Goal: Book appointment/travel/reservation

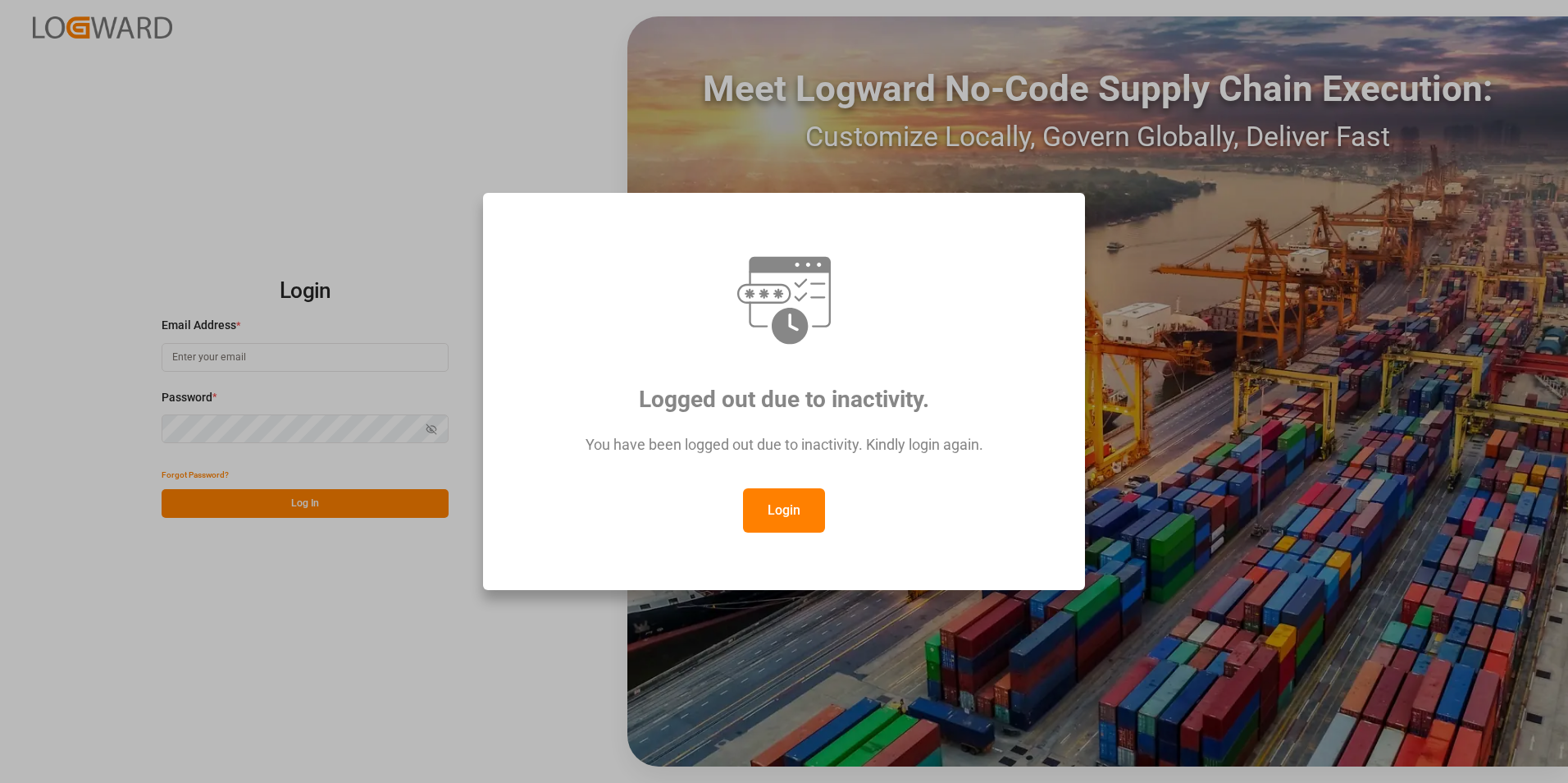
click at [811, 518] on button "Login" at bounding box center [784, 510] width 82 height 44
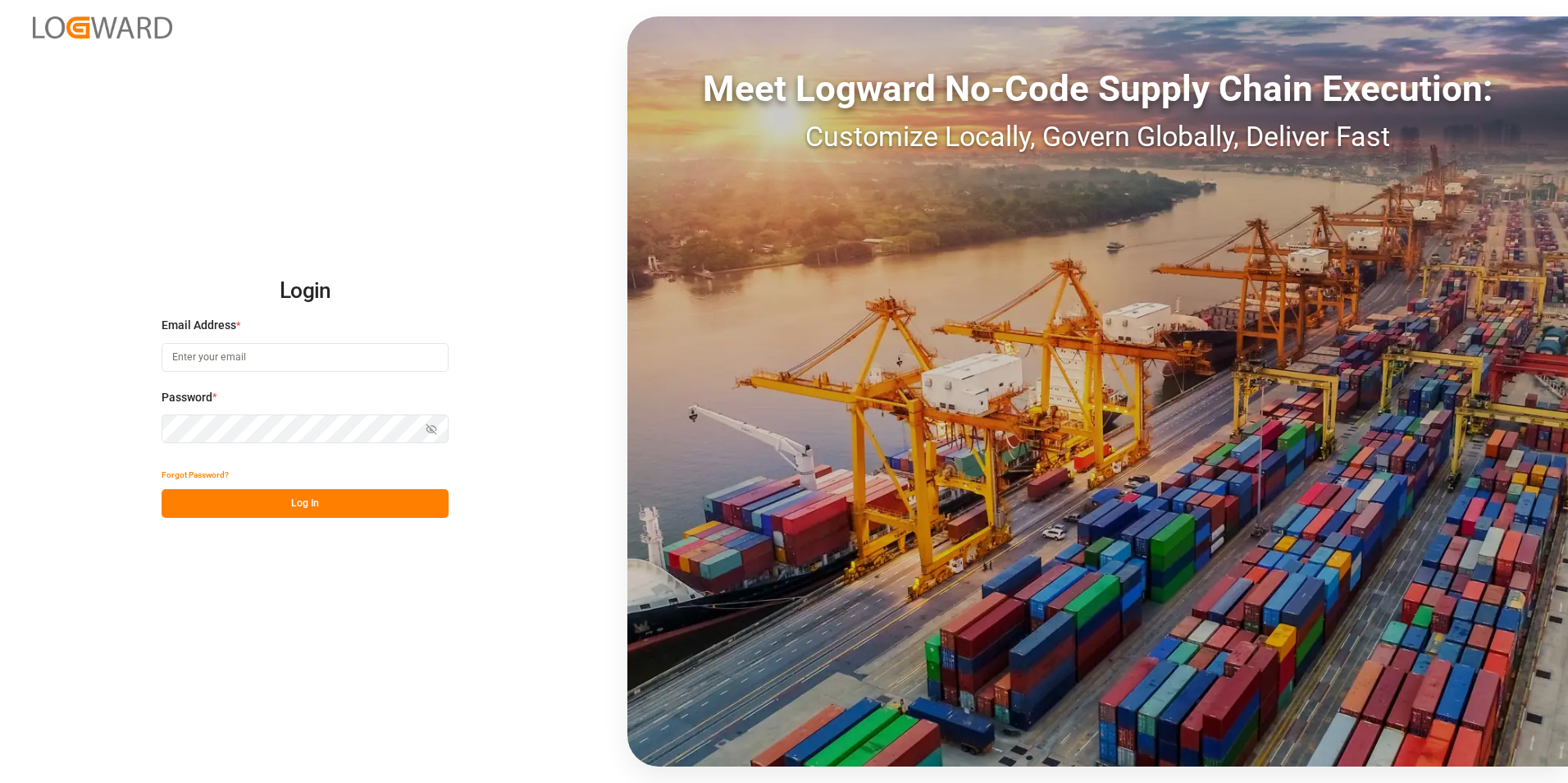
click at [260, 361] on input at bounding box center [305, 357] width 287 height 28
paste input "[EMAIL_ADDRESS][PERSON_NAME][DOMAIN_NAME]"
type input "[EMAIL_ADDRESS][PERSON_NAME][DOMAIN_NAME]"
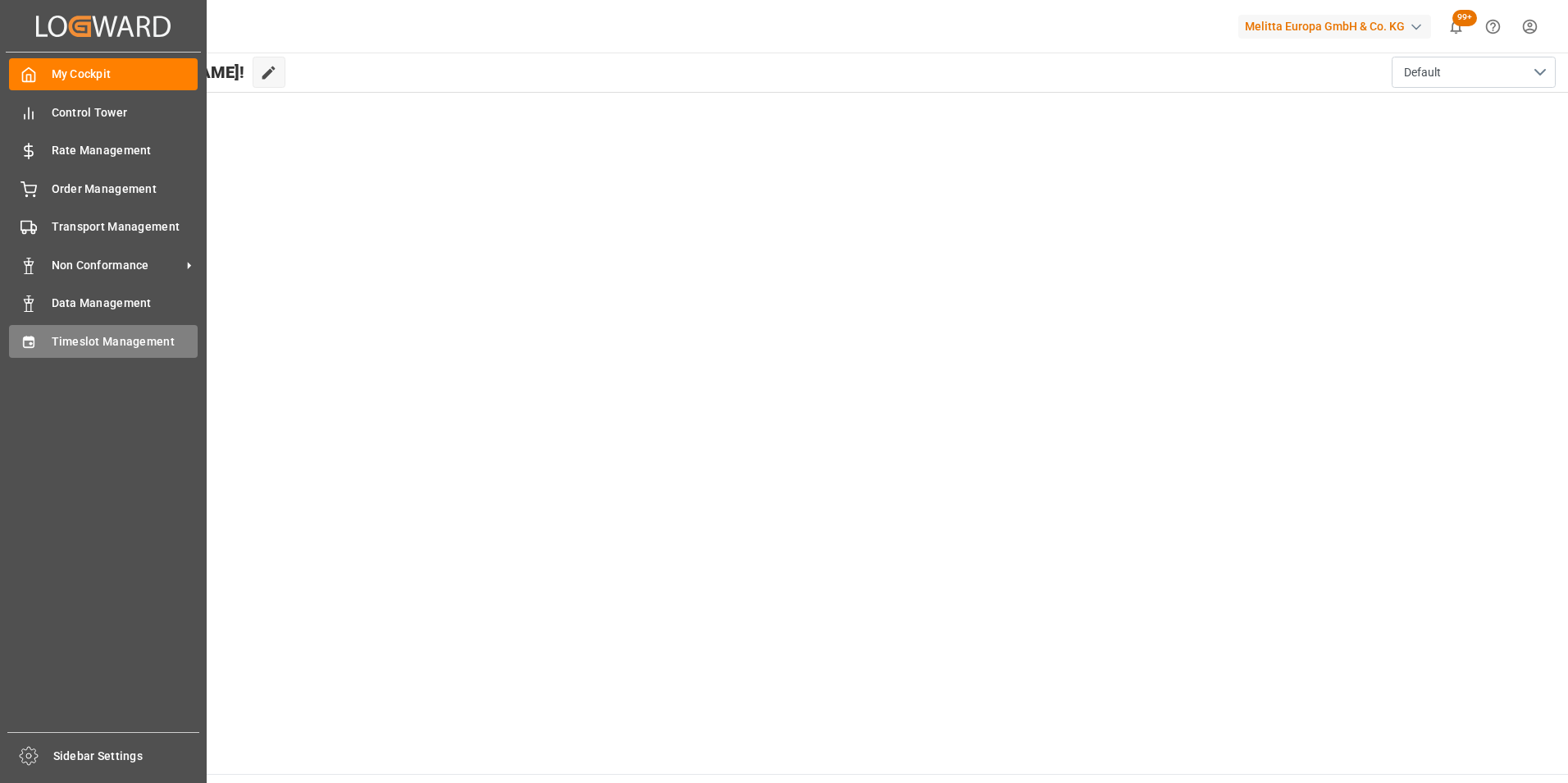
click at [106, 340] on span "Timeslot Management" at bounding box center [125, 341] width 147 height 17
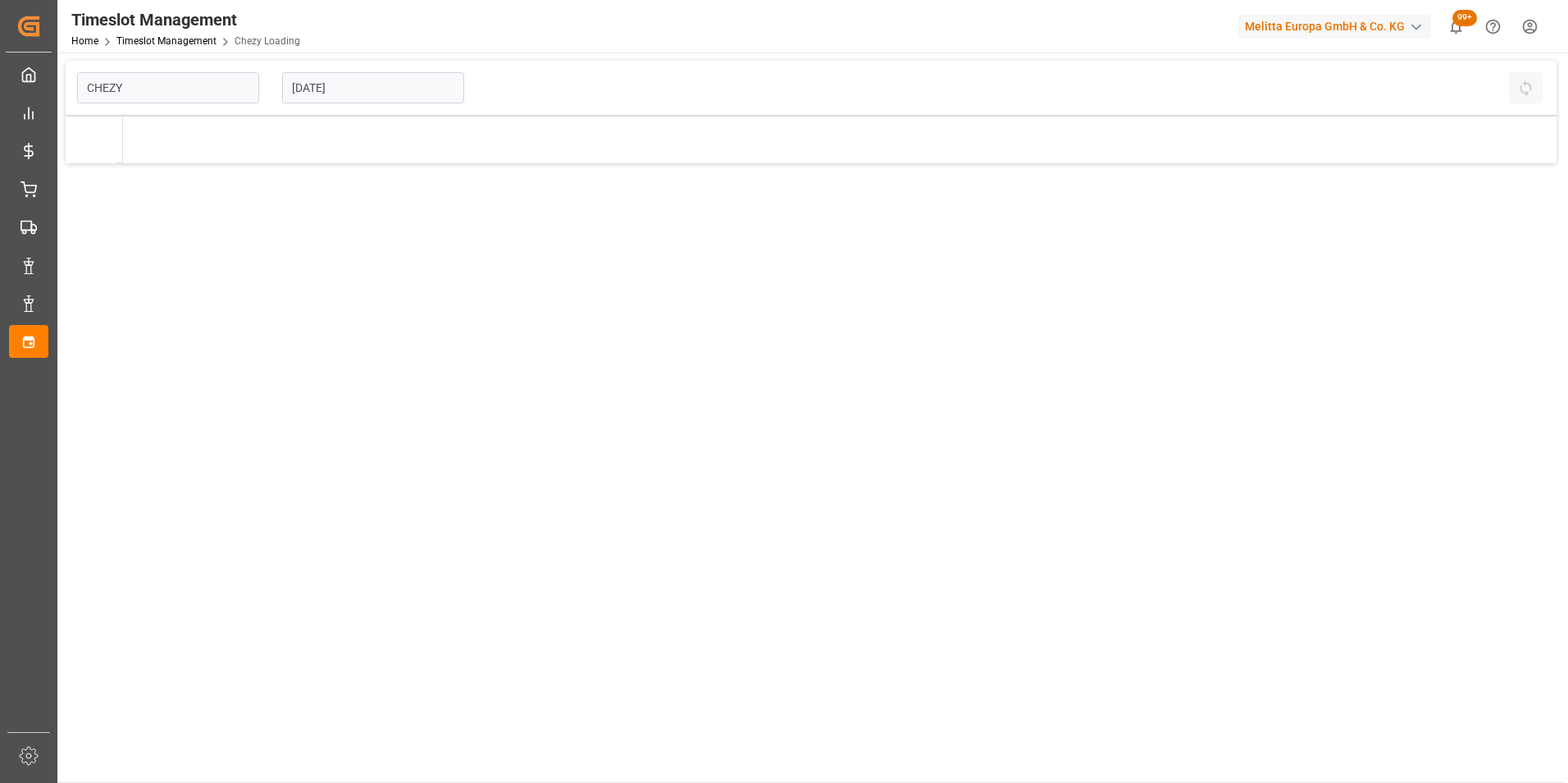
type input "Chezy Loading"
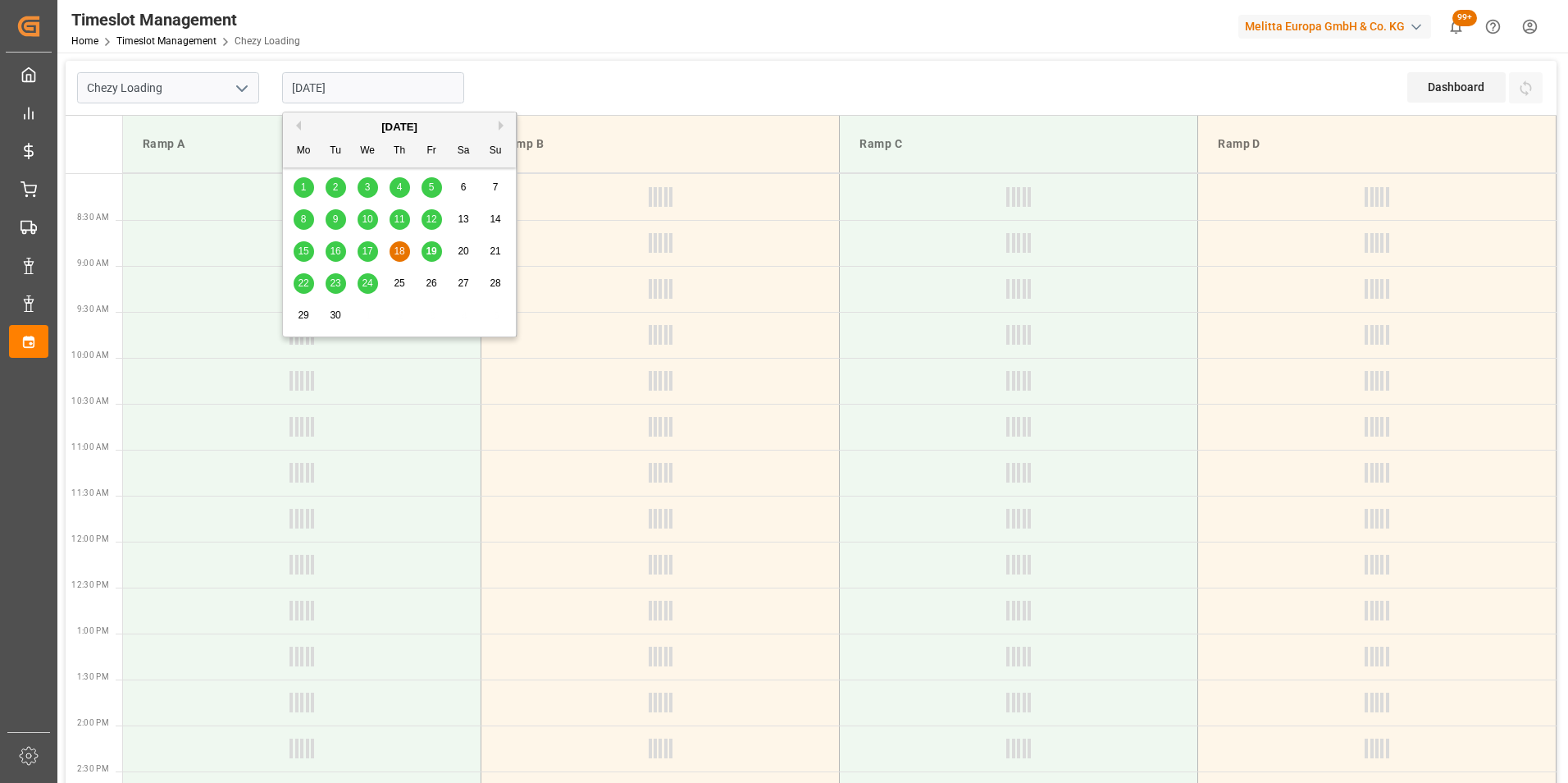
click at [349, 87] on input "[DATE]" at bounding box center [374, 88] width 182 height 31
click at [371, 283] on span "24" at bounding box center [367, 283] width 11 height 12
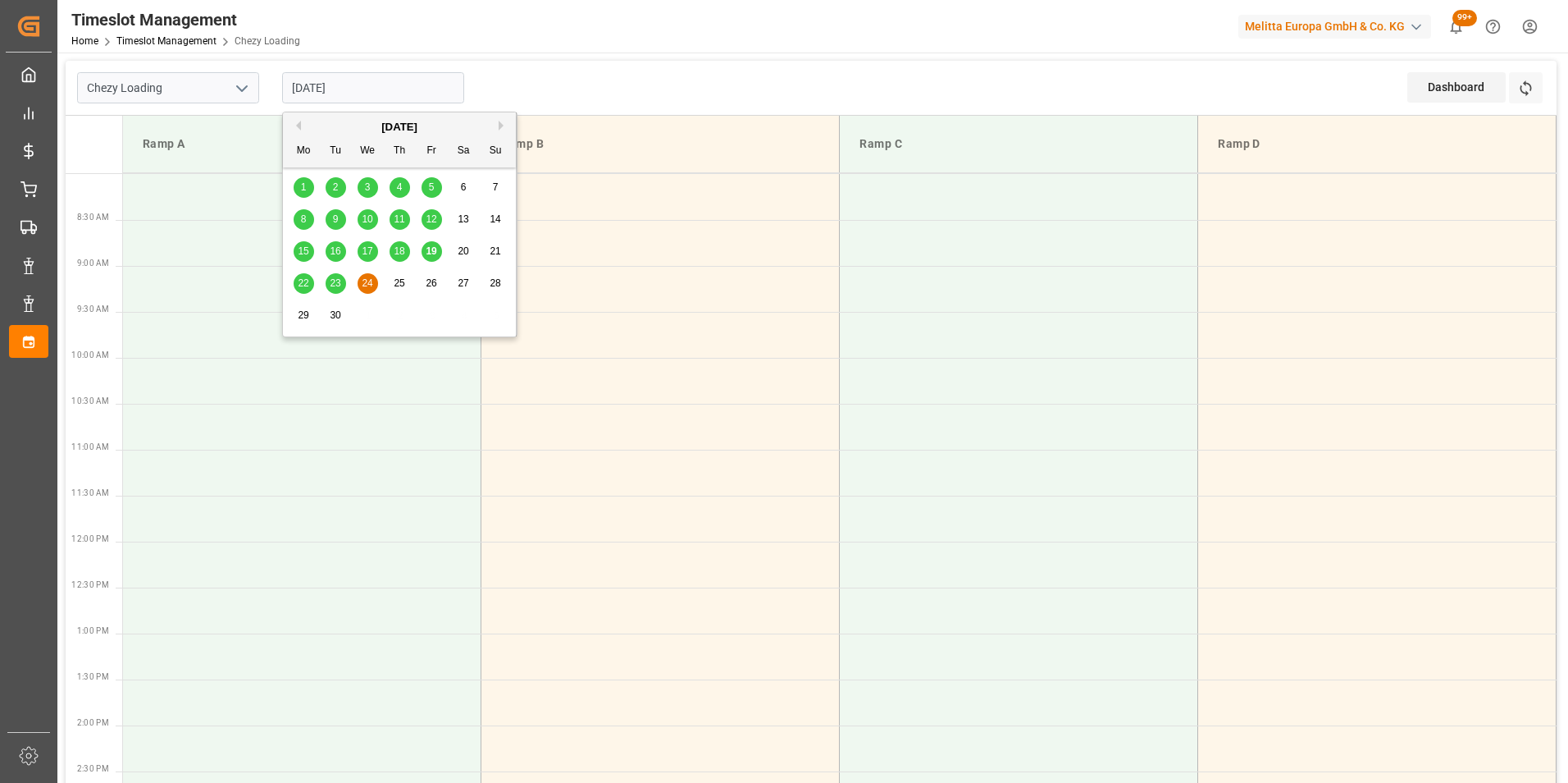
click at [348, 91] on input "[DATE]" at bounding box center [374, 88] width 182 height 31
click at [396, 288] on span "25" at bounding box center [399, 283] width 11 height 12
click at [328, 87] on input "[DATE]" at bounding box center [374, 88] width 182 height 31
click at [336, 282] on span "23" at bounding box center [335, 283] width 11 height 12
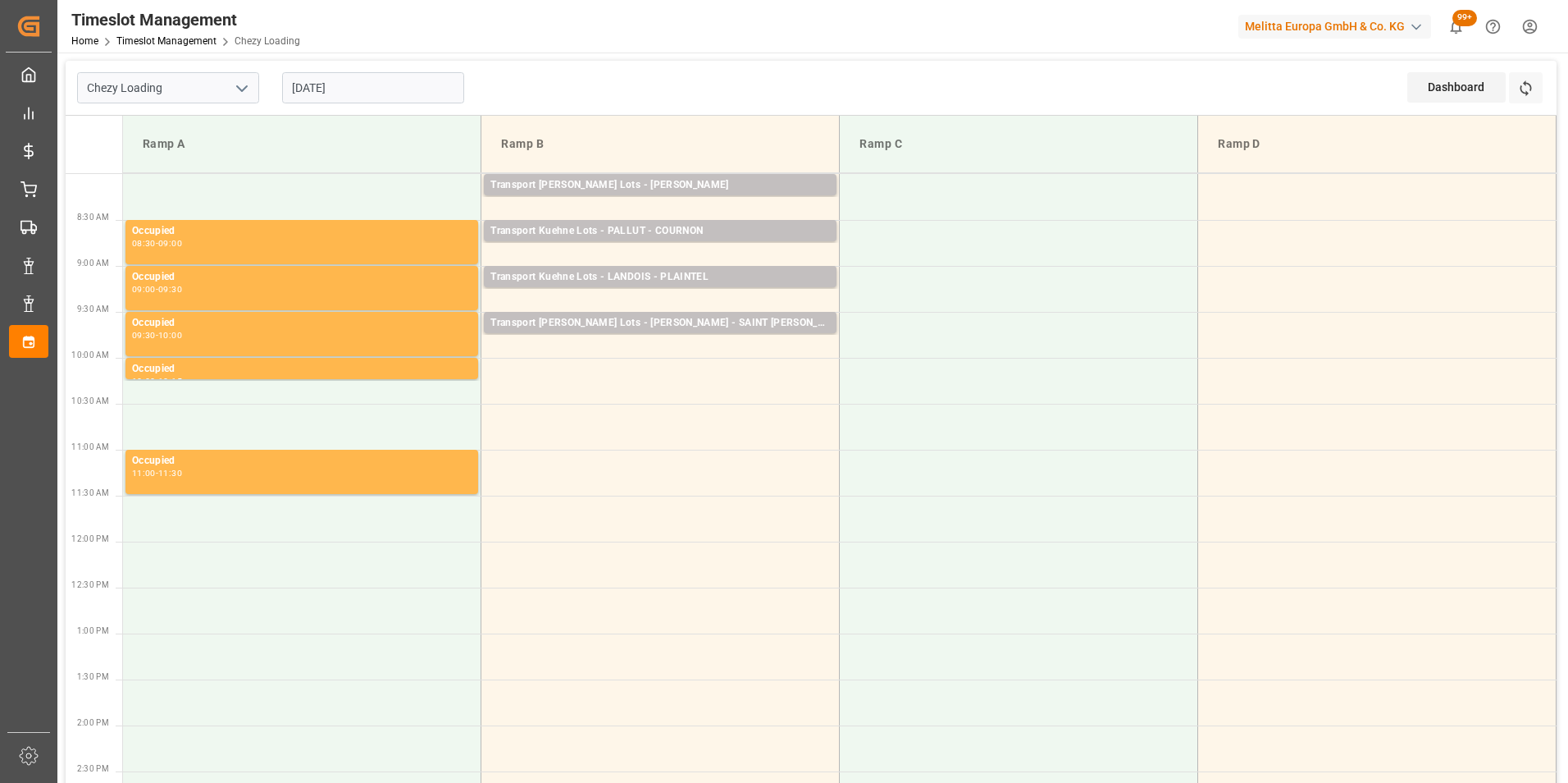
click at [336, 89] on input "[DATE]" at bounding box center [374, 88] width 182 height 31
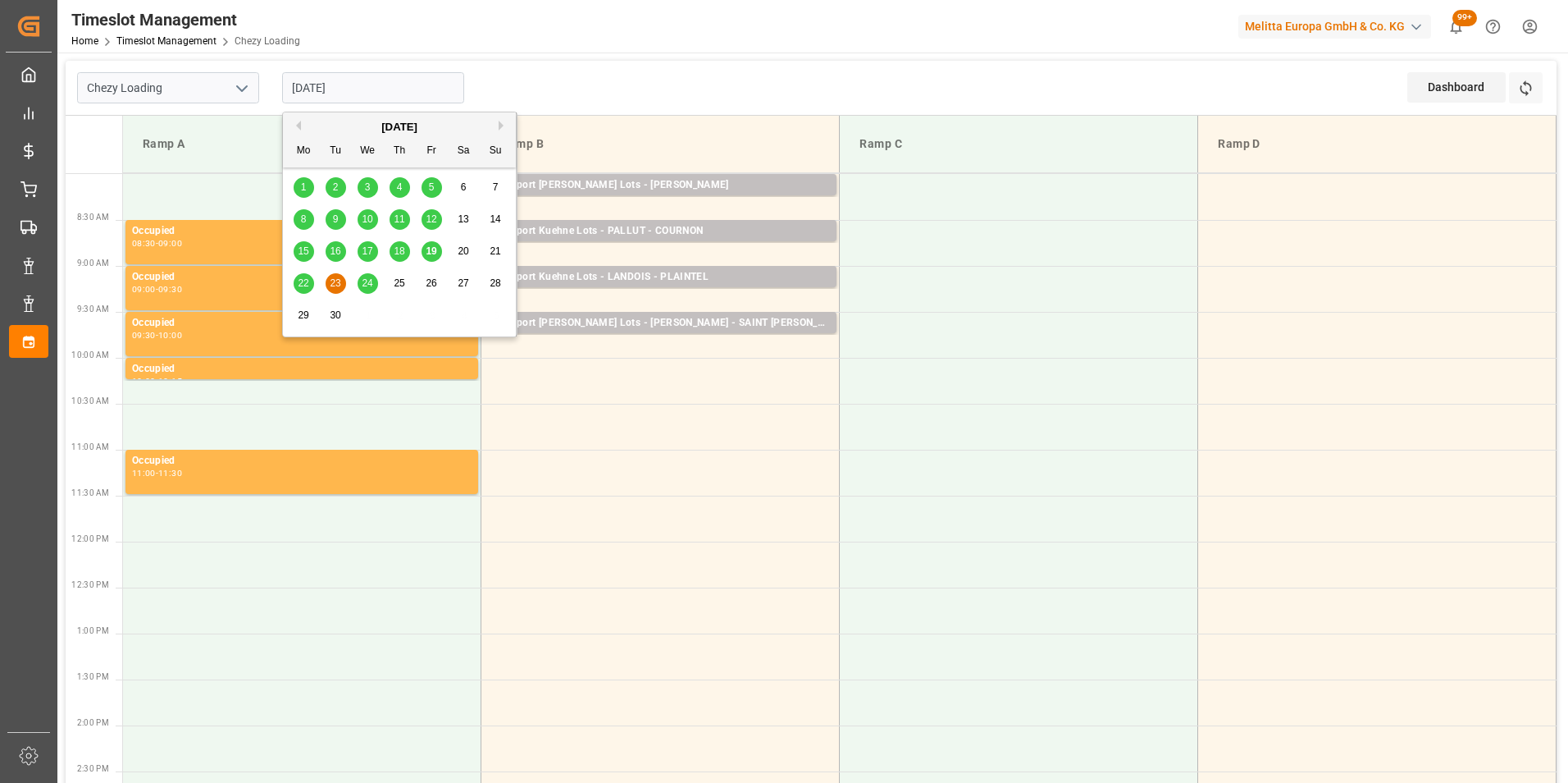
click at [364, 287] on span "24" at bounding box center [367, 283] width 11 height 12
type input "[DATE]"
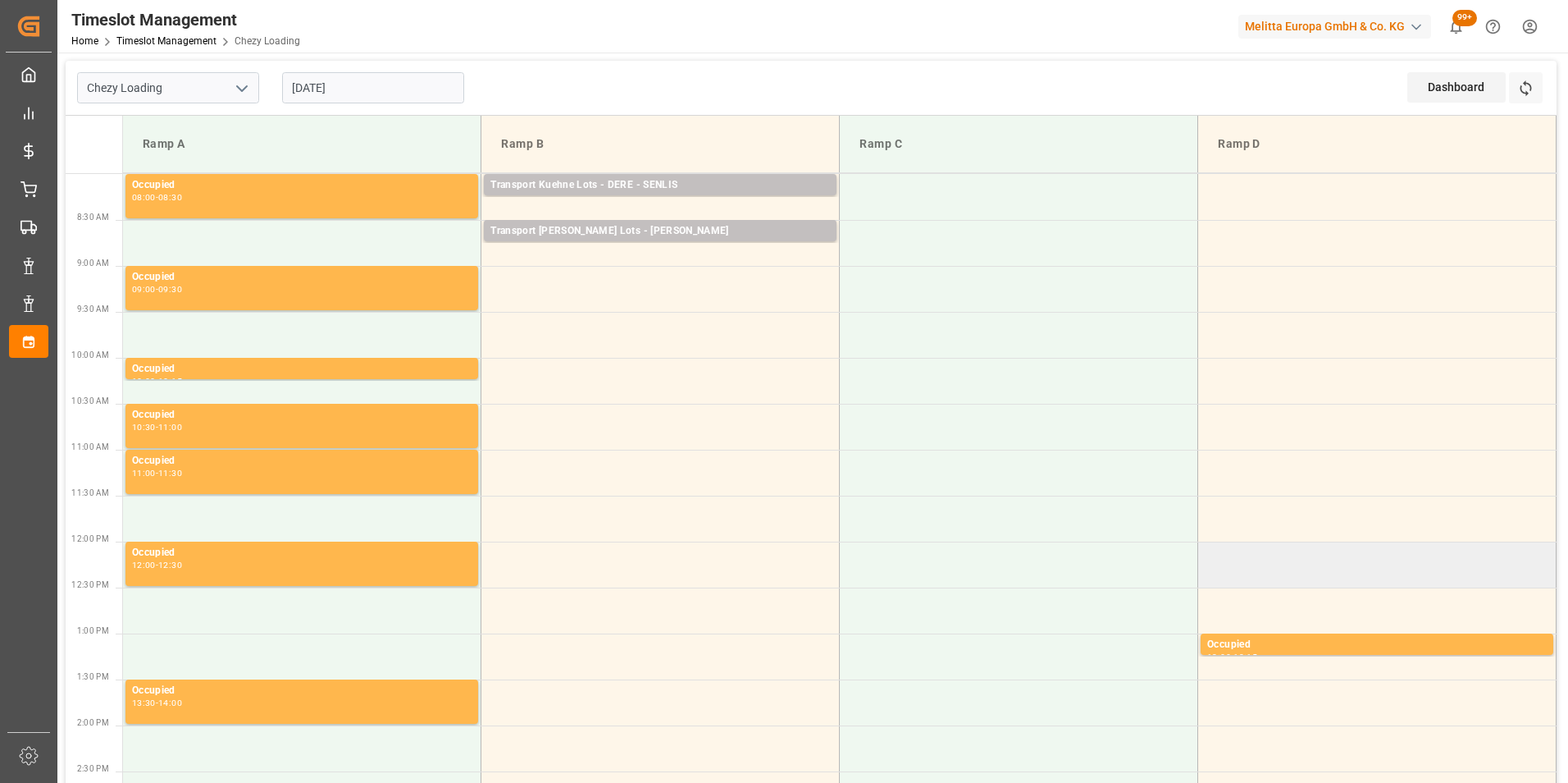
click at [1548, 550] on td at bounding box center [1377, 564] width 359 height 46
